Goal: Information Seeking & Learning: Learn about a topic

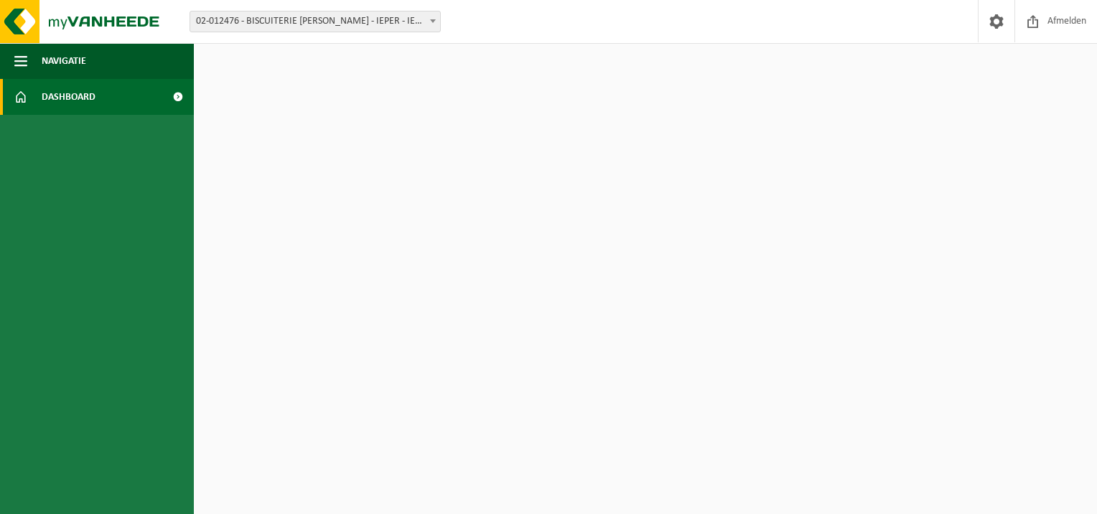
click at [179, 97] on span at bounding box center [177, 97] width 32 height 36
click at [1048, 25] on span "Afmelden" at bounding box center [1066, 21] width 46 height 42
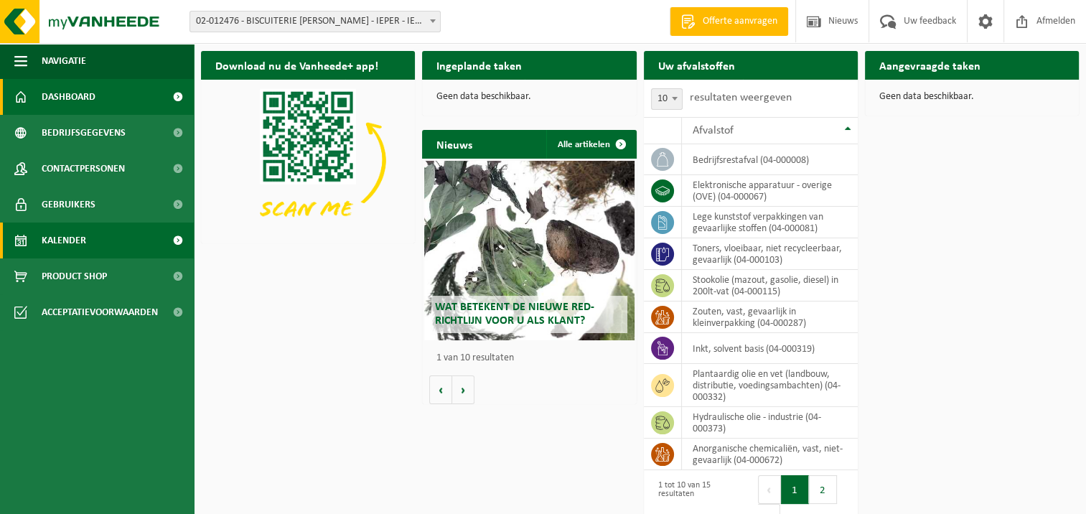
click at [164, 236] on span at bounding box center [177, 240] width 32 height 36
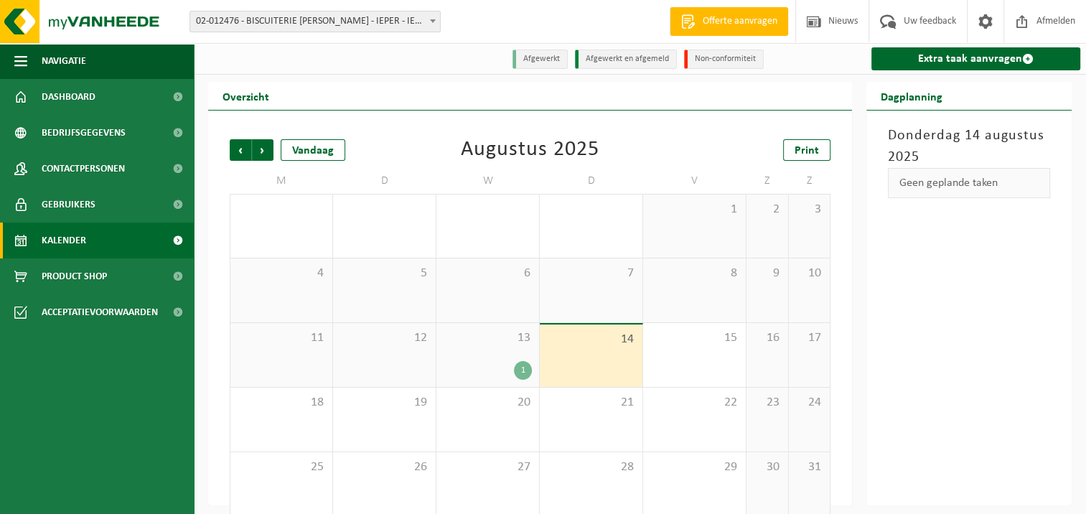
click at [509, 363] on div "1" at bounding box center [488, 370] width 88 height 19
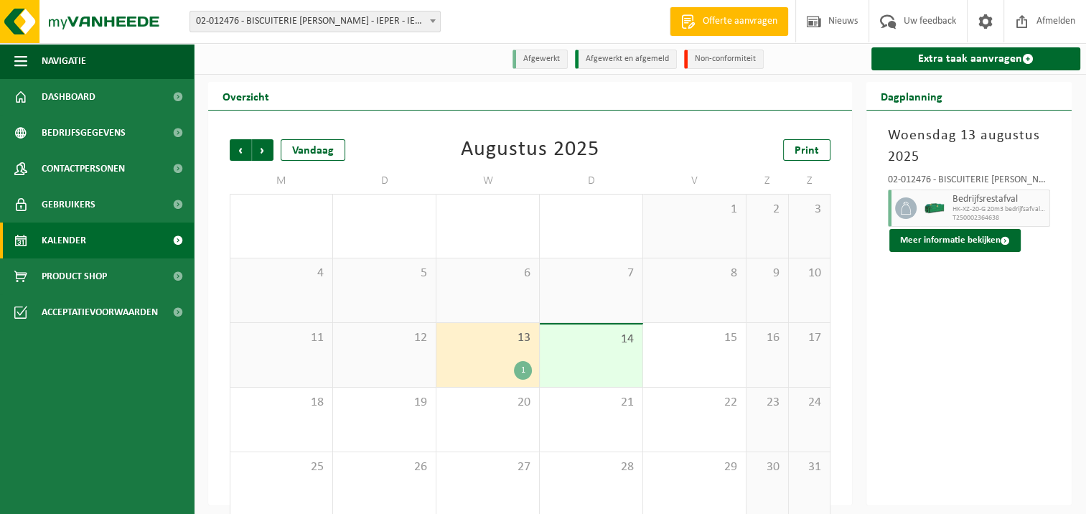
click at [971, 202] on span "Bedrijfsrestafval" at bounding box center [998, 199] width 93 height 11
click at [968, 241] on button "Meer informatie bekijken" at bounding box center [954, 240] width 131 height 23
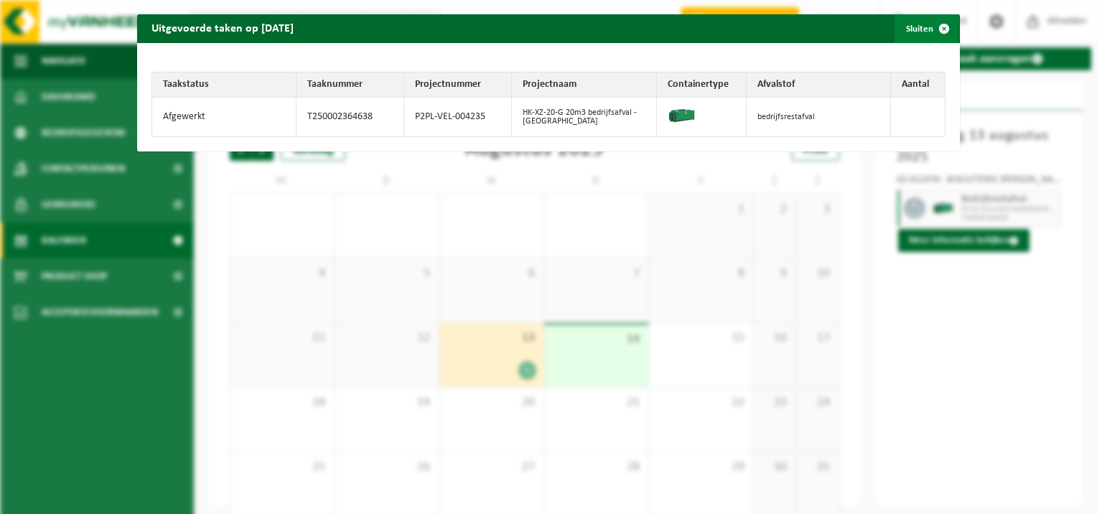
click at [930, 29] on span "button" at bounding box center [943, 28] width 29 height 29
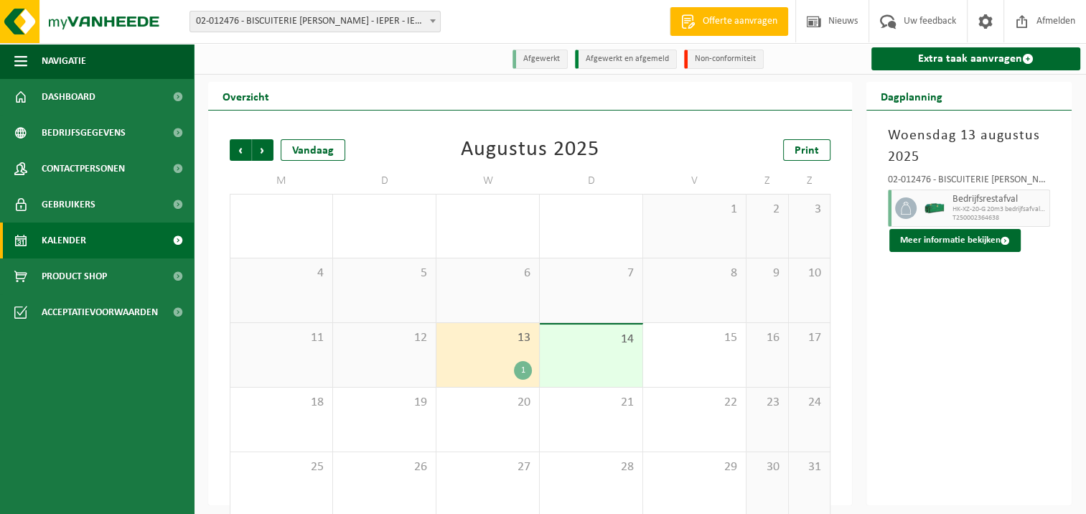
click at [906, 307] on div "Woensdag 13 augustus 2025 02-012476 - BISCUITERIE JULES DESTROOPER - IEPER - IE…" at bounding box center [968, 308] width 205 height 395
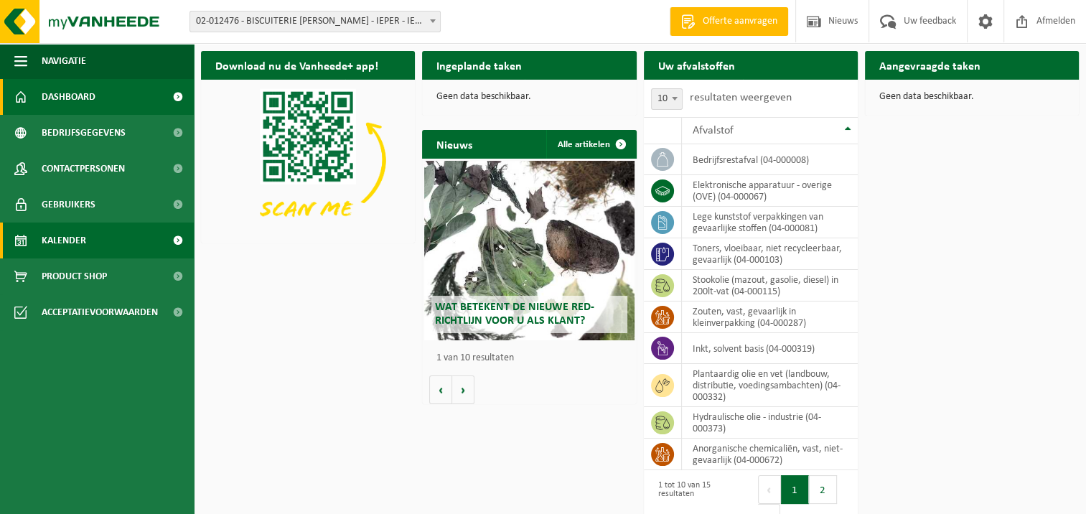
click at [115, 235] on link "Kalender" at bounding box center [97, 240] width 194 height 36
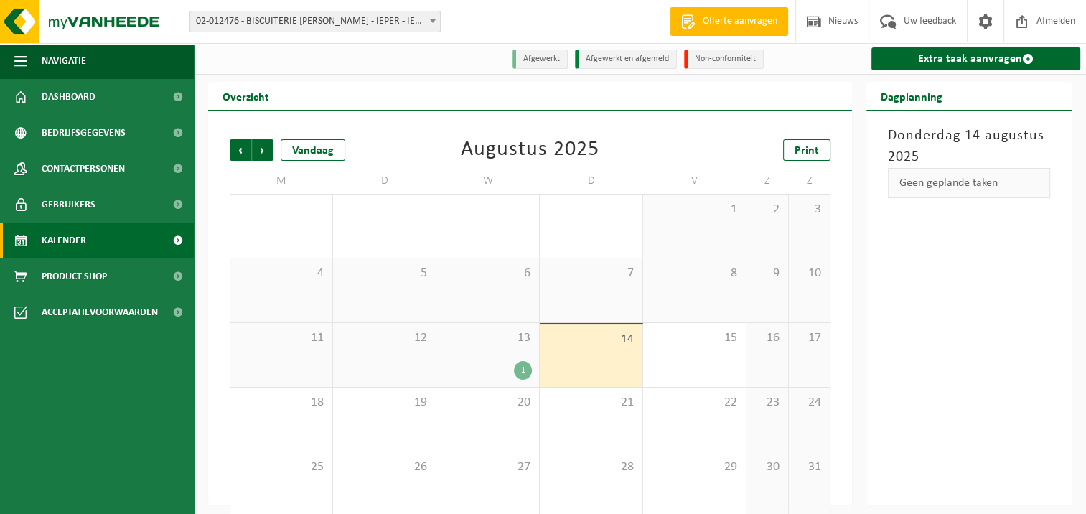
click at [522, 364] on div "1" at bounding box center [523, 370] width 18 height 19
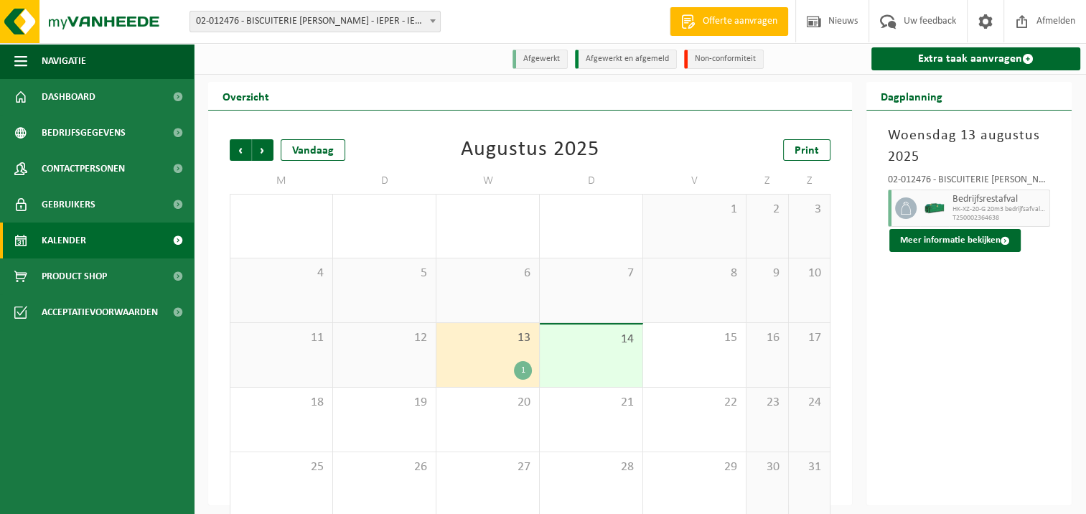
click at [946, 195] on div at bounding box center [934, 207] width 29 height 37
click at [952, 243] on button "Meer informatie bekijken" at bounding box center [954, 240] width 131 height 23
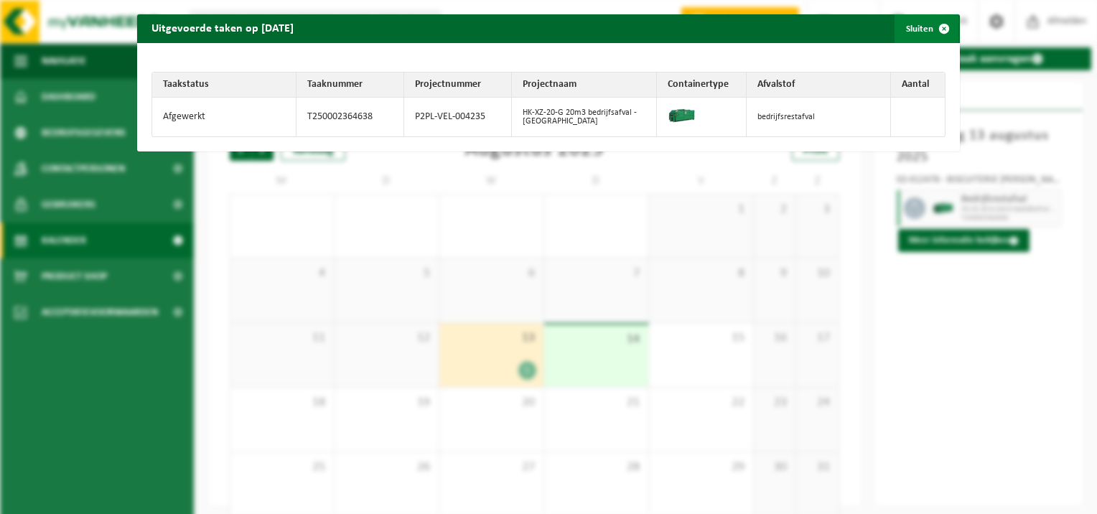
click at [931, 29] on span "button" at bounding box center [943, 28] width 29 height 29
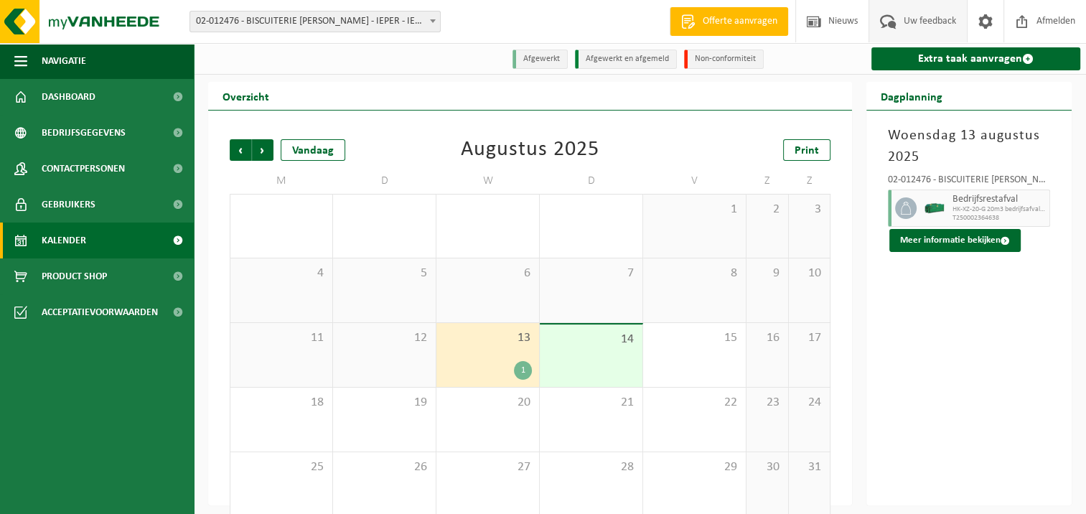
click at [915, 24] on span "Uw feedback" at bounding box center [930, 21] width 60 height 42
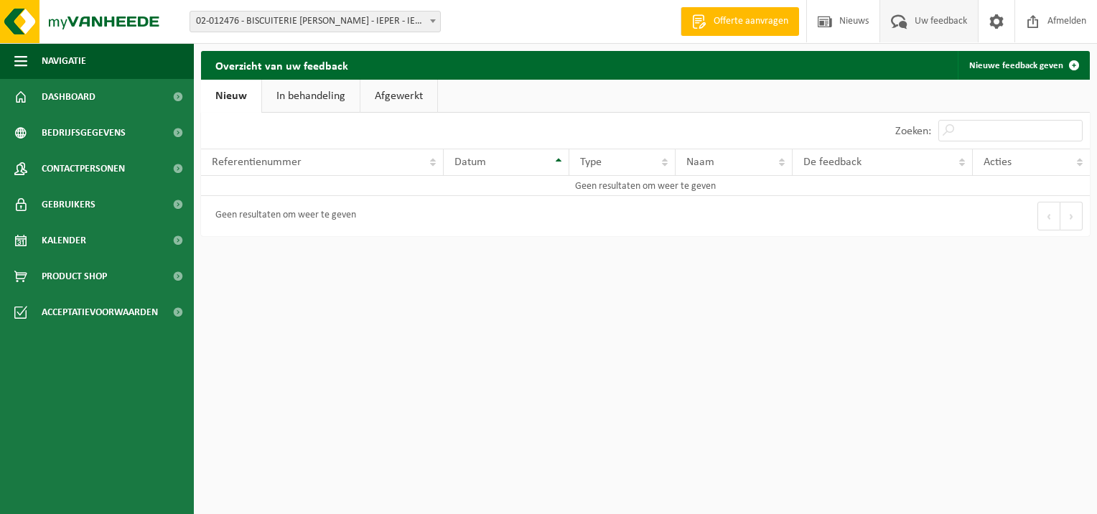
click at [307, 98] on link "In behandeling" at bounding box center [311, 96] width 98 height 33
click at [414, 93] on link "Afgewerkt" at bounding box center [400, 96] width 77 height 33
click at [219, 98] on link "Nieuw" at bounding box center [230, 96] width 58 height 33
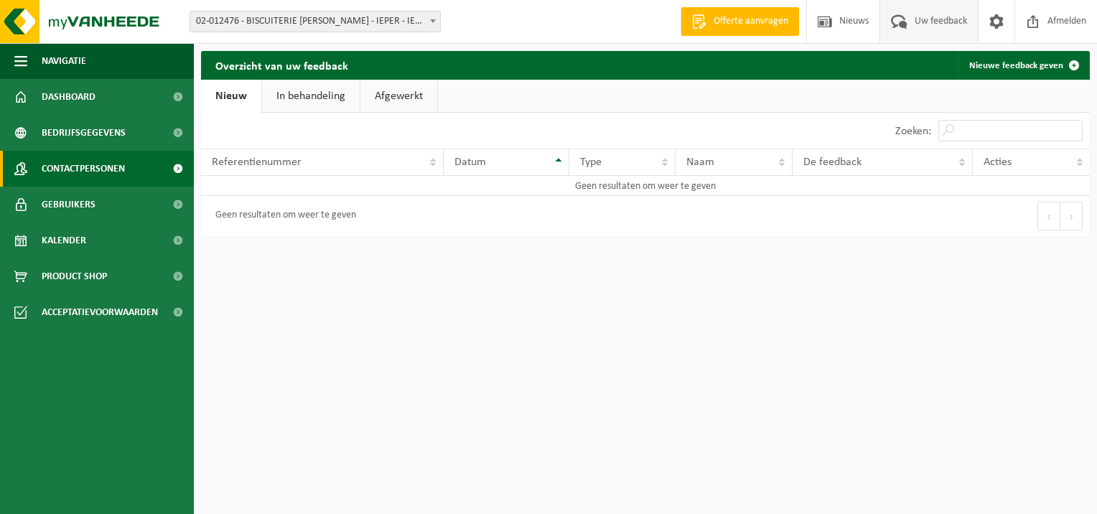
click at [82, 172] on span "Contactpersonen" at bounding box center [83, 169] width 83 height 36
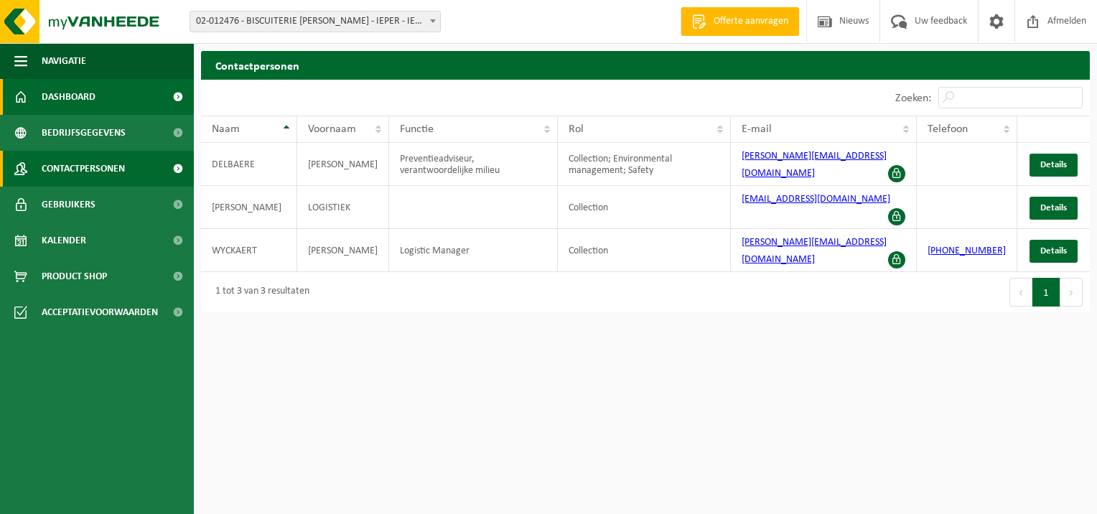
click at [94, 103] on span "Dashboard" at bounding box center [69, 97] width 54 height 36
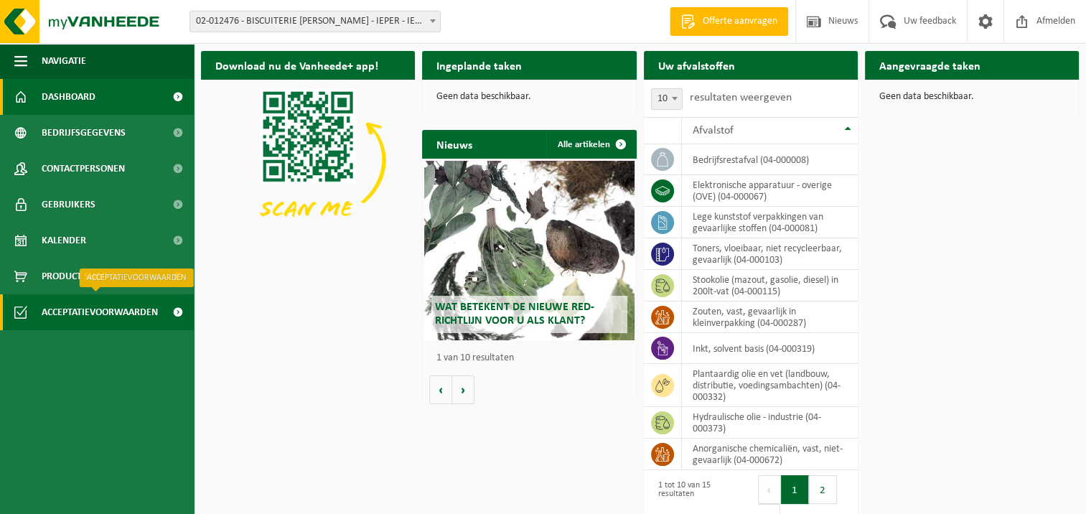
click at [23, 317] on span at bounding box center [20, 312] width 13 height 36
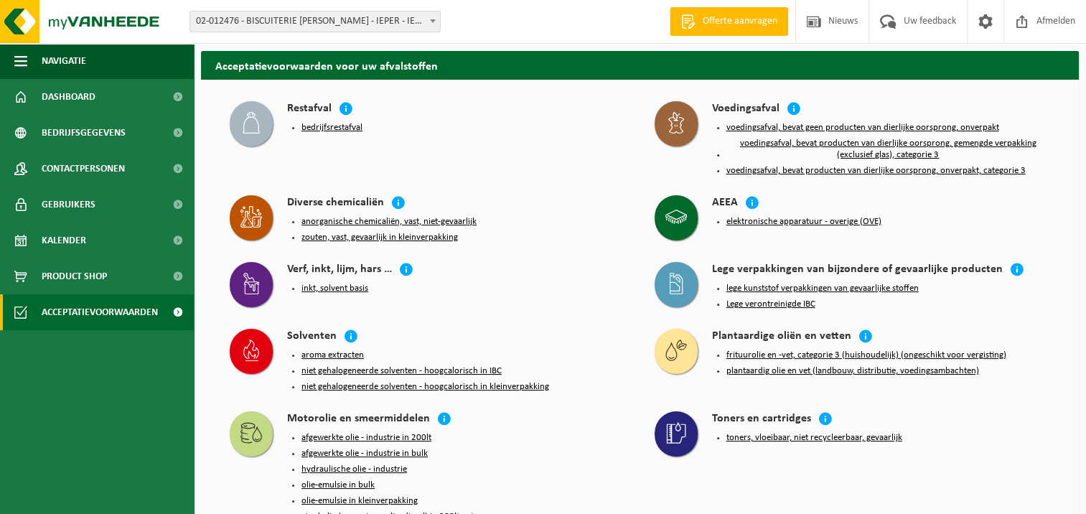
click at [45, 284] on span "Product Shop" at bounding box center [74, 276] width 65 height 36
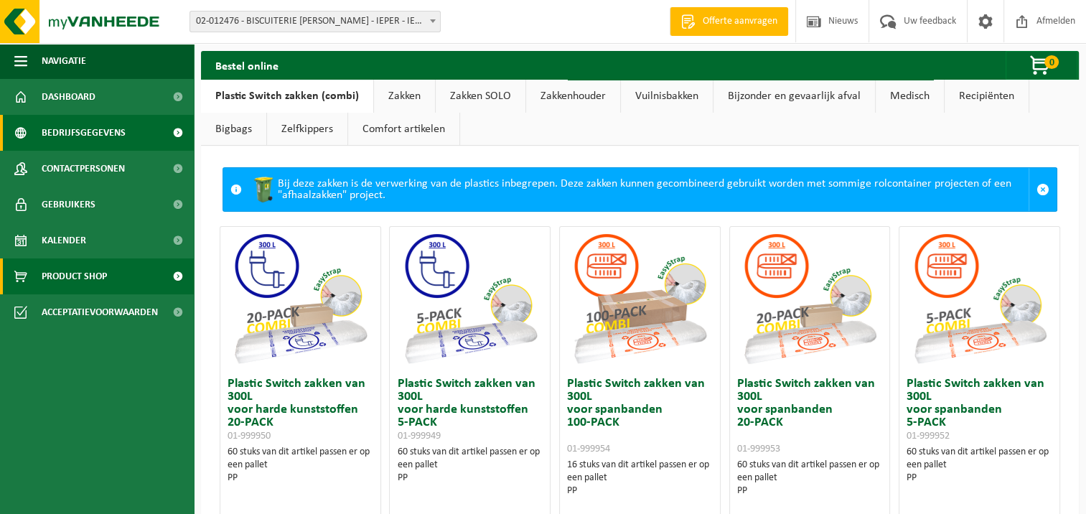
click at [84, 128] on span "Bedrijfsgegevens" at bounding box center [84, 133] width 84 height 36
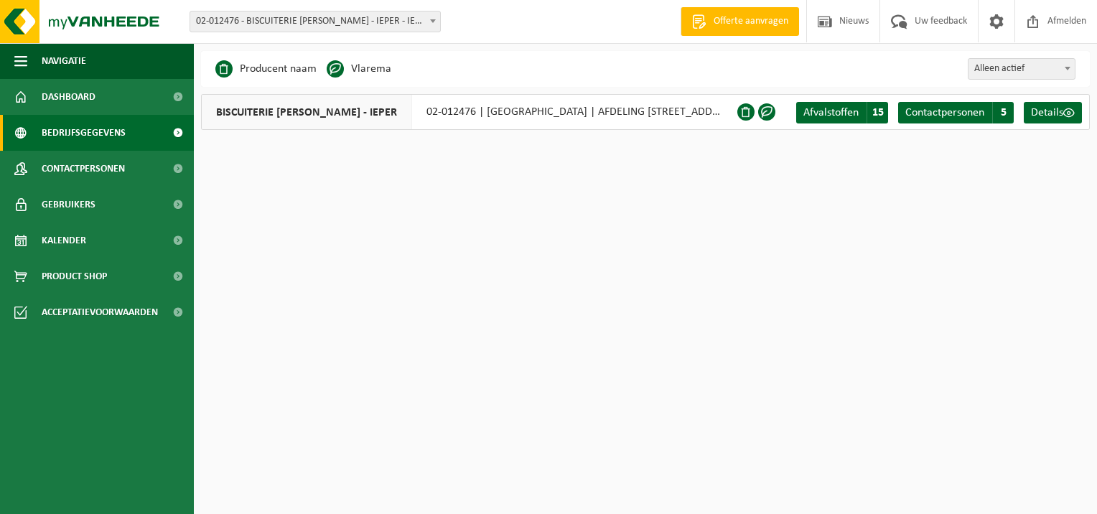
click at [1016, 67] on span "Alleen actief" at bounding box center [1021, 69] width 106 height 20
click at [1061, 114] on span "Details" at bounding box center [1047, 112] width 32 height 11
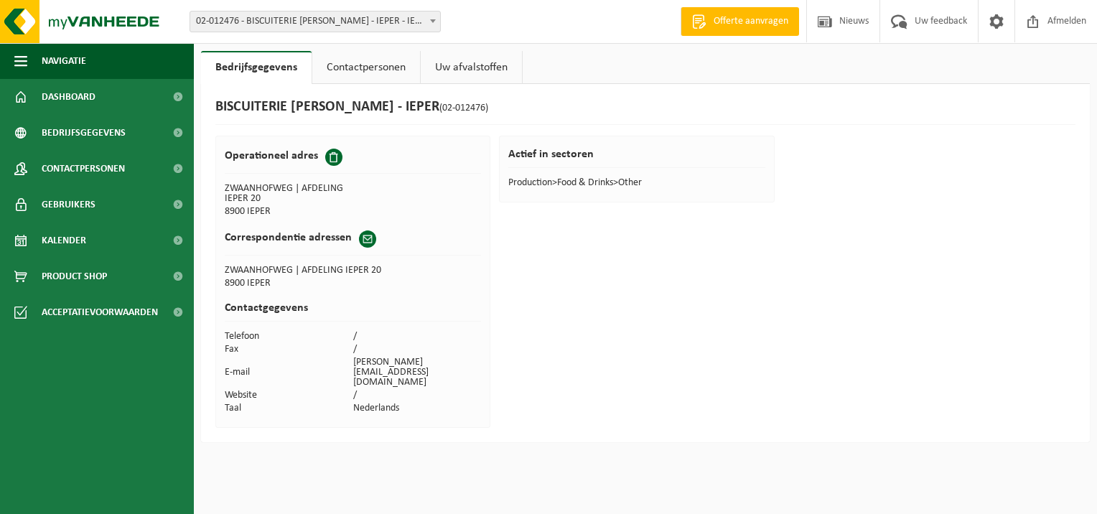
click at [335, 63] on link "Contactpersonen" at bounding box center [366, 67] width 108 height 33
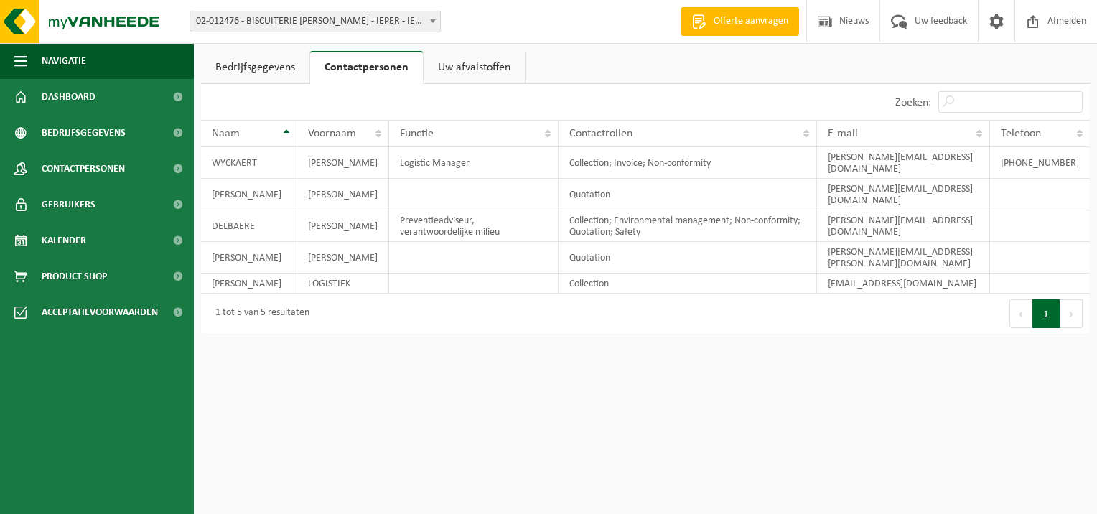
click at [477, 66] on link "Uw afvalstoffen" at bounding box center [473, 67] width 101 height 33
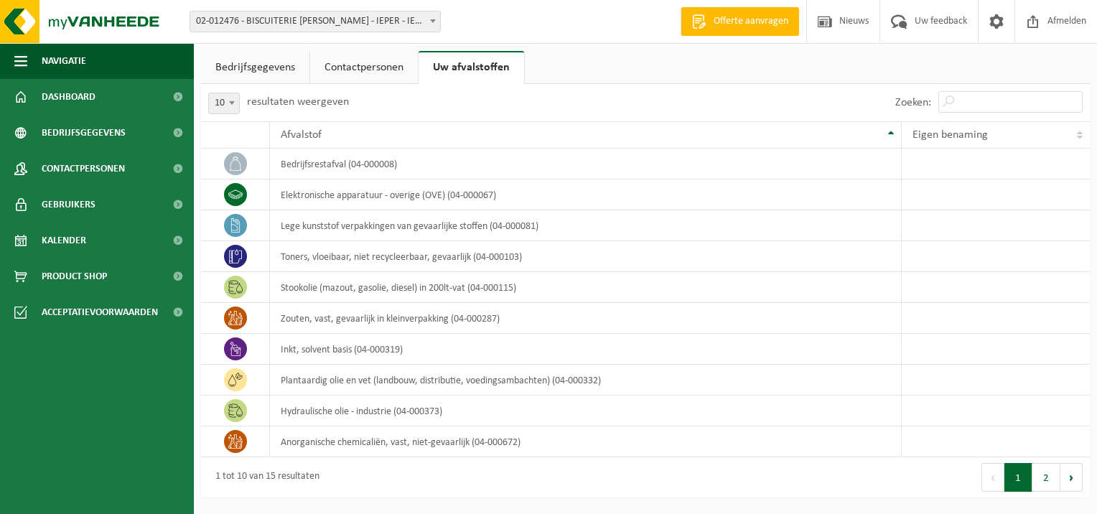
click at [255, 67] on link "Bedrijfsgegevens" at bounding box center [255, 67] width 108 height 33
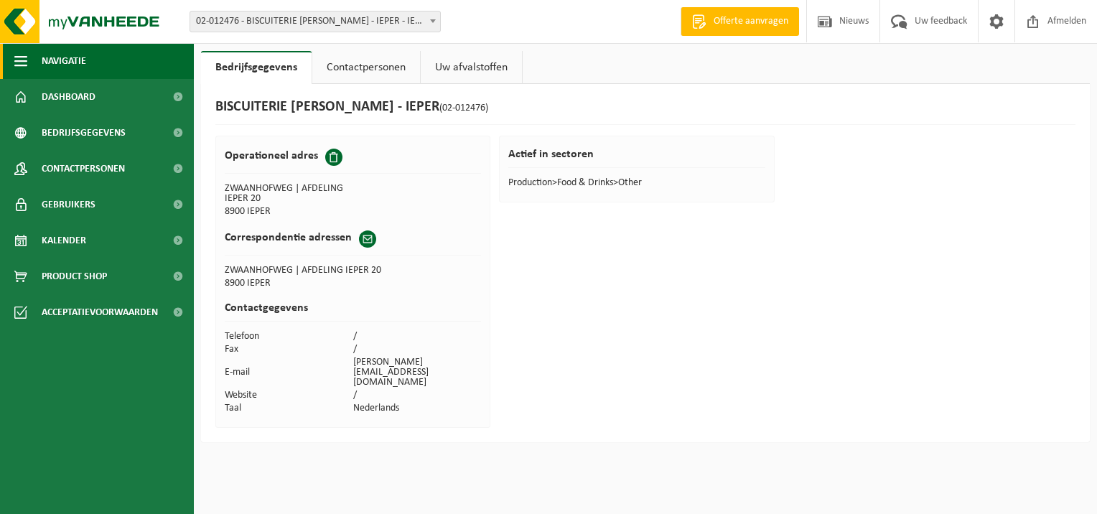
click at [71, 59] on span "Navigatie" at bounding box center [64, 61] width 44 height 36
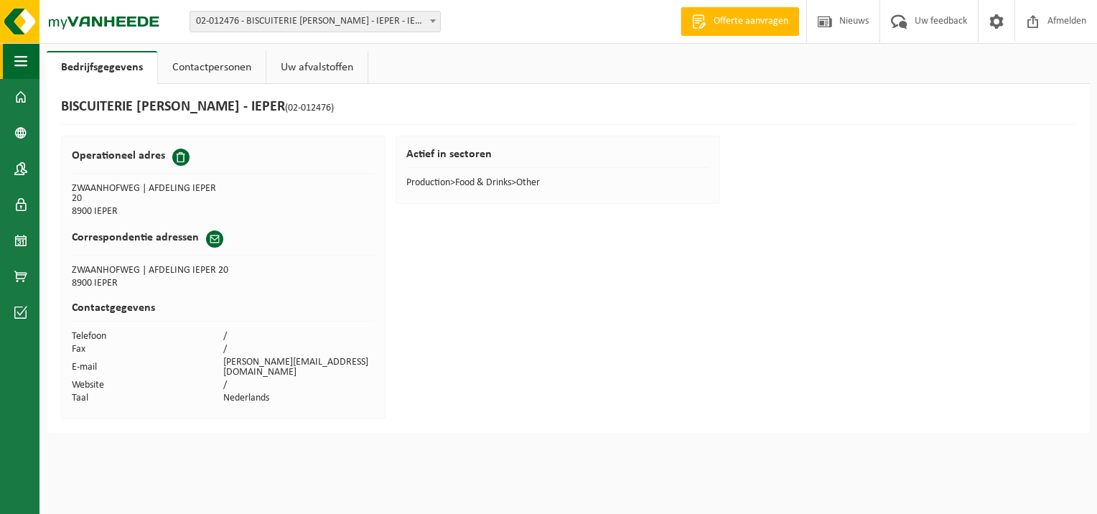
click at [28, 60] on button "Navigatie" at bounding box center [19, 61] width 39 height 36
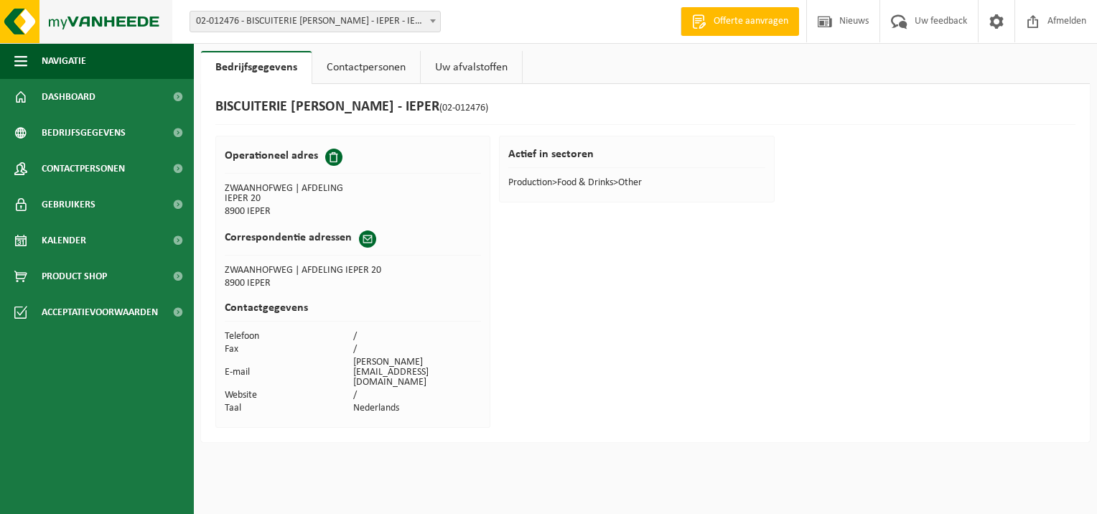
click at [112, 19] on img at bounding box center [86, 21] width 172 height 43
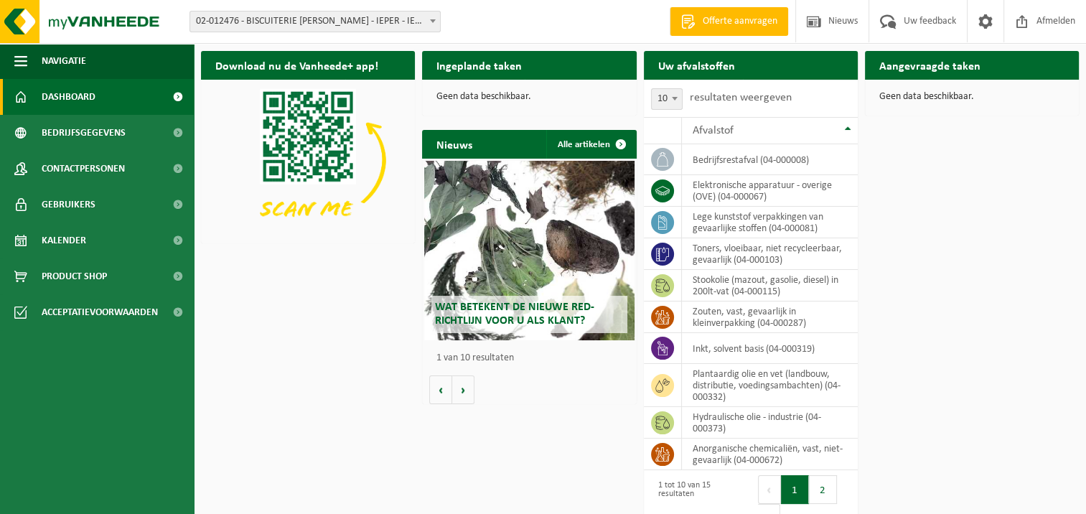
click at [538, 260] on div "Wat betekent de nieuwe RED-richtlijn voor u als klant?" at bounding box center [529, 250] width 210 height 179
